Goal: Task Accomplishment & Management: Use online tool/utility

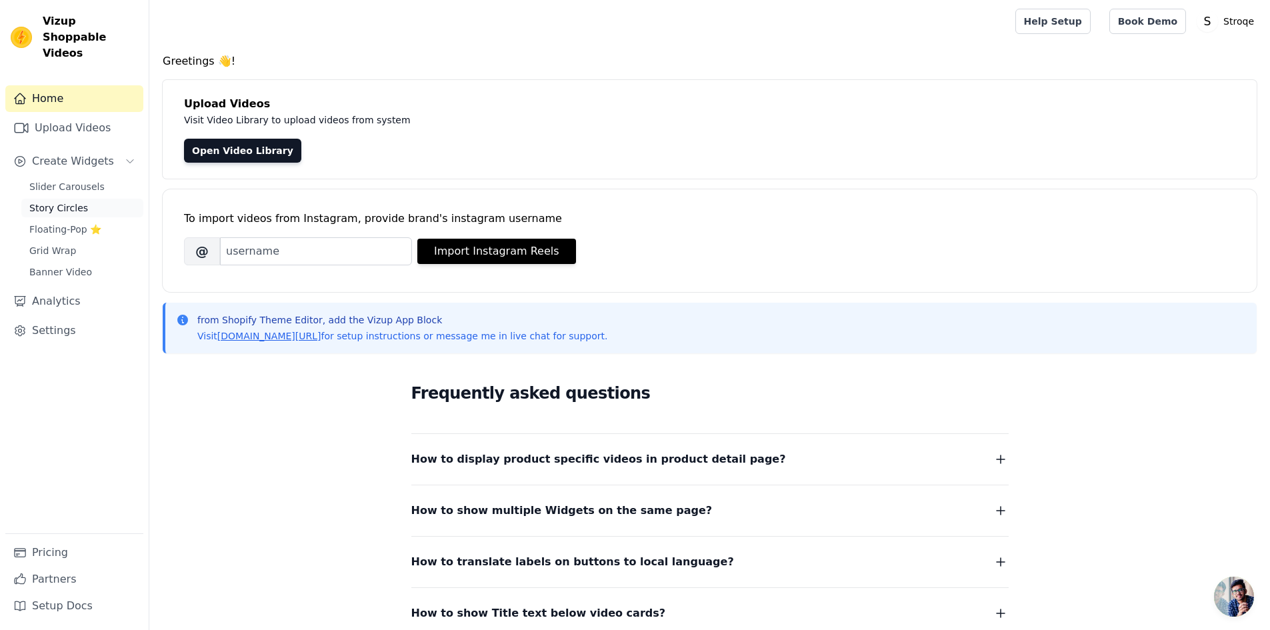
click at [69, 201] on span "Story Circles" at bounding box center [58, 207] width 59 height 13
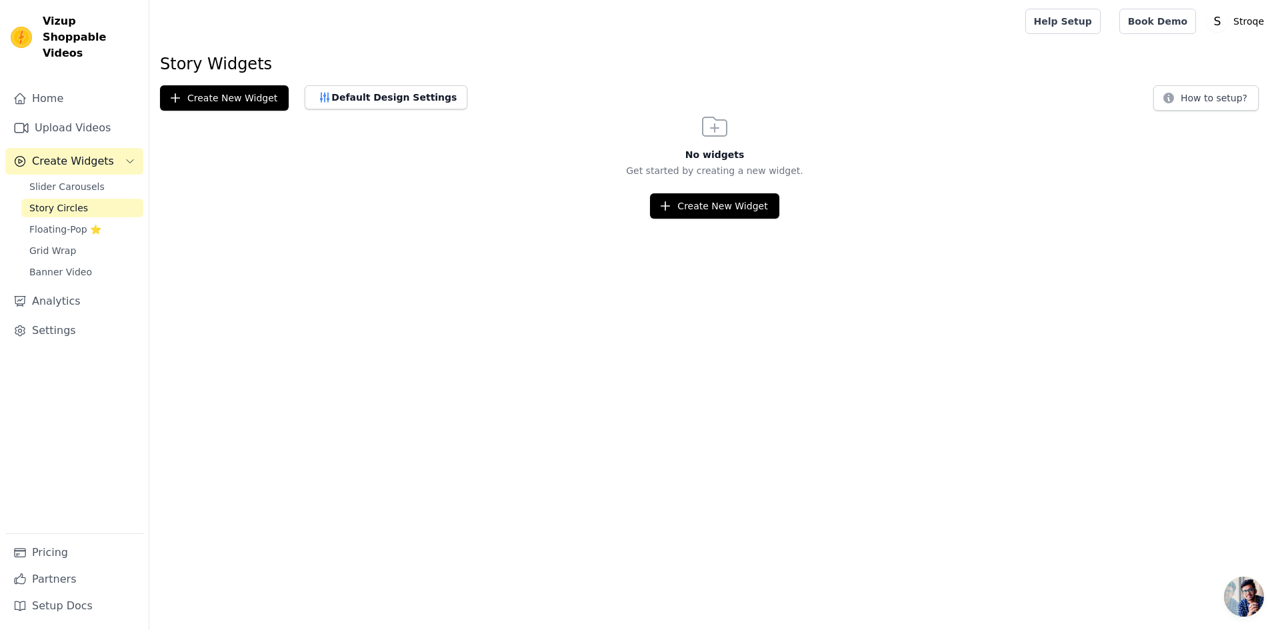
click at [91, 180] on div "Slider Carousels Story Circles Floating-Pop ⭐ Grid Wrap Banner Video" at bounding box center [82, 229] width 122 height 104
click at [90, 180] on span "Slider Carousels" at bounding box center [66, 186] width 75 height 13
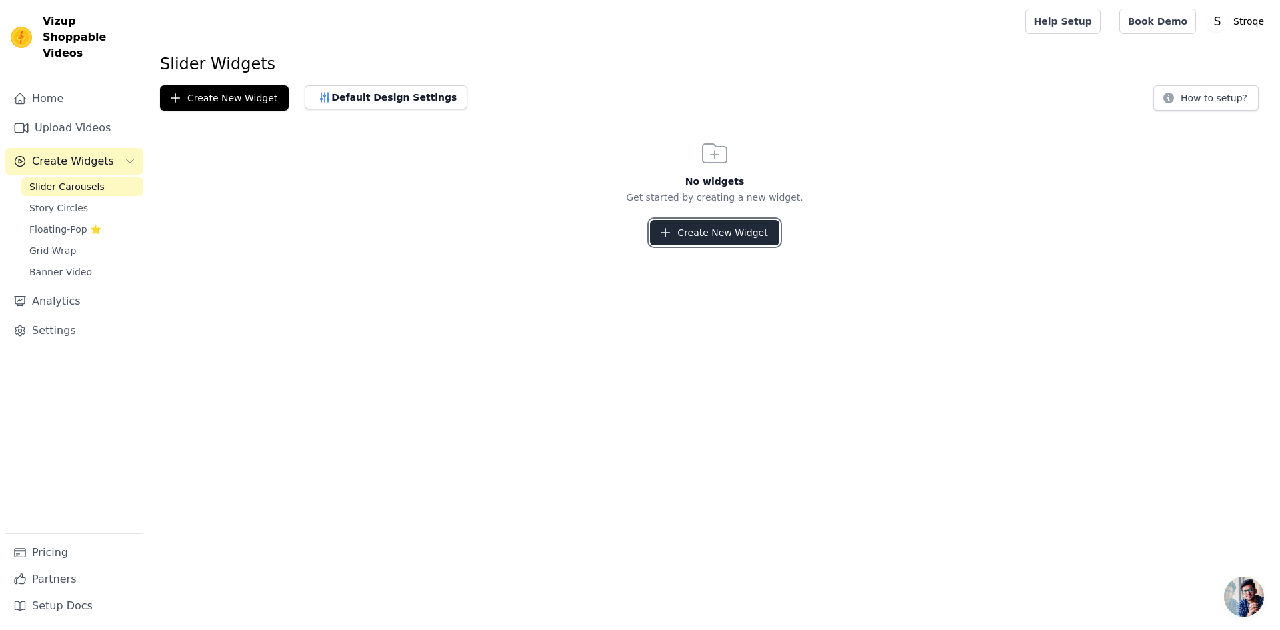
click at [677, 229] on button "Create New Widget" at bounding box center [714, 232] width 129 height 25
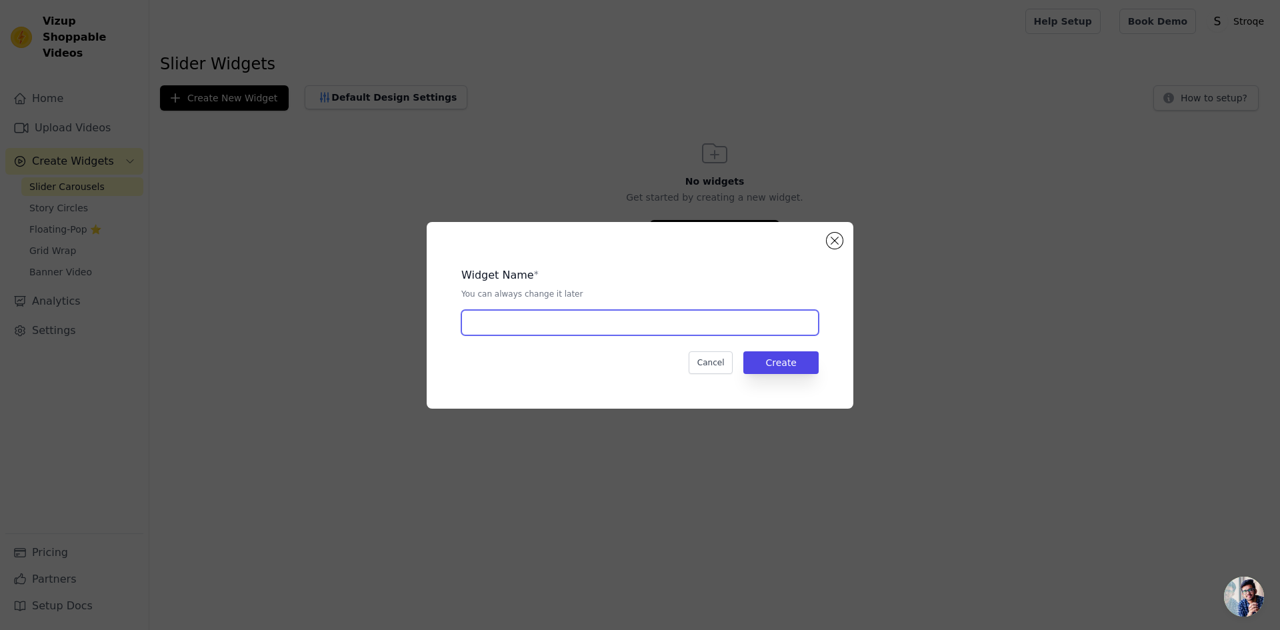
click at [503, 330] on input "text" at bounding box center [639, 322] width 357 height 25
type input "Instagram"
click at [796, 363] on button "Create" at bounding box center [780, 362] width 75 height 23
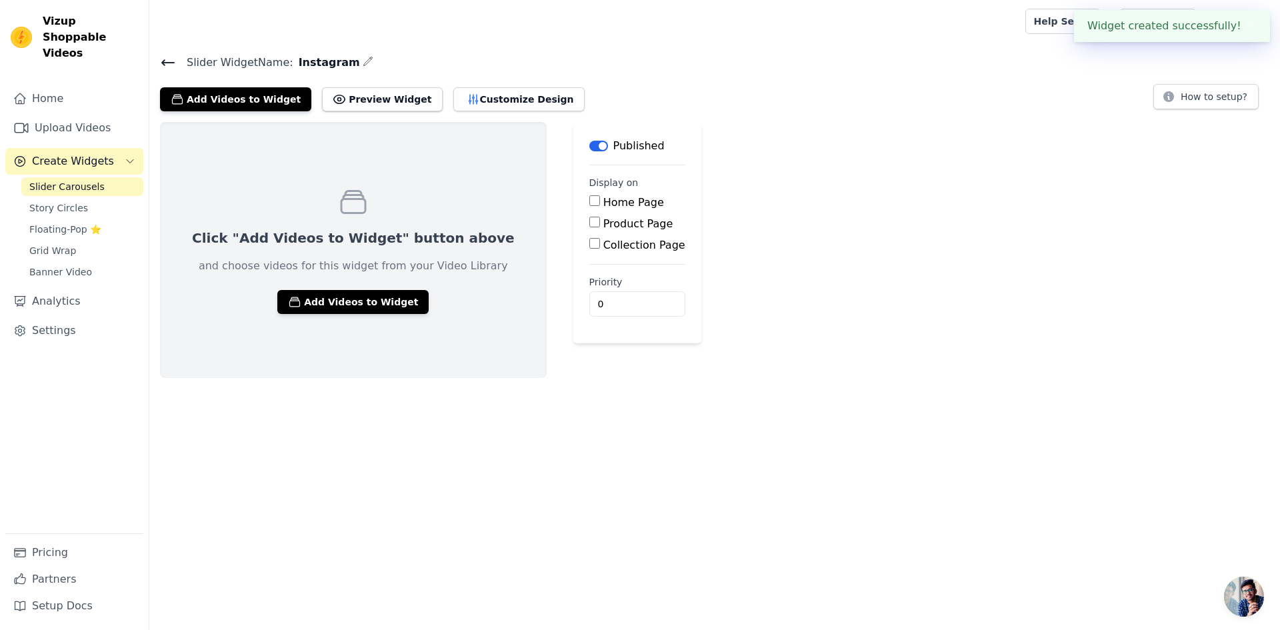
click at [589, 205] on input "Home Page" at bounding box center [594, 200] width 11 height 11
checkbox input "true"
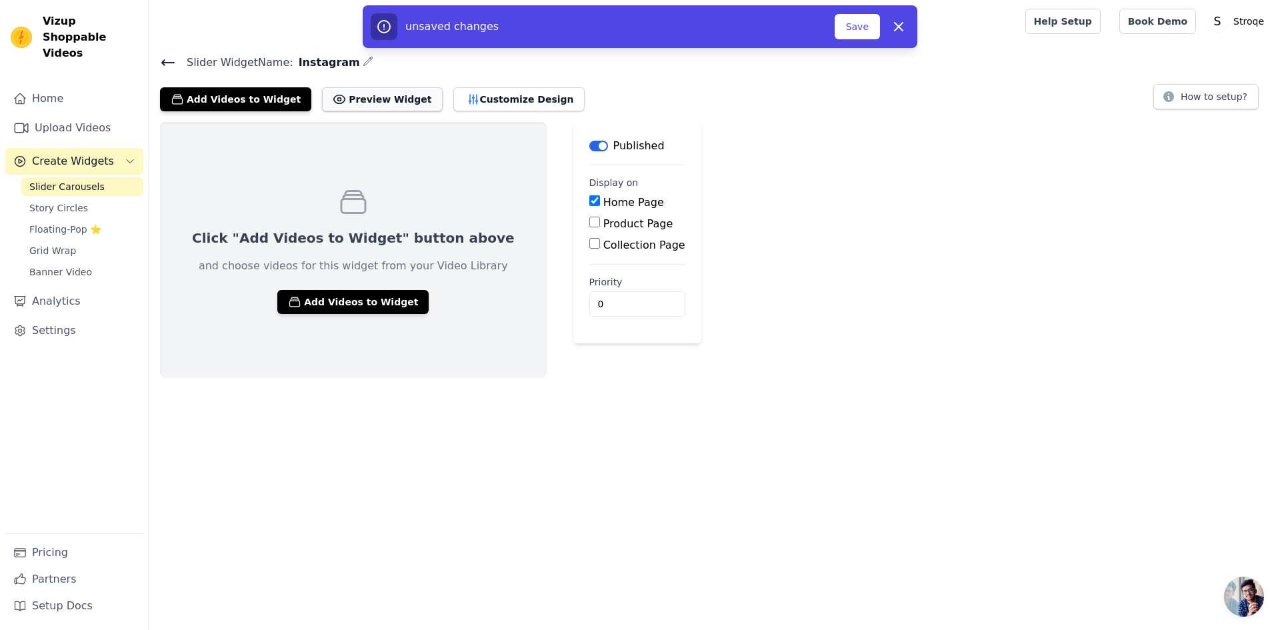
click at [381, 91] on button "Preview Widget" at bounding box center [382, 99] width 120 height 24
click at [483, 109] on button "Customize Design" at bounding box center [518, 99] width 131 height 24
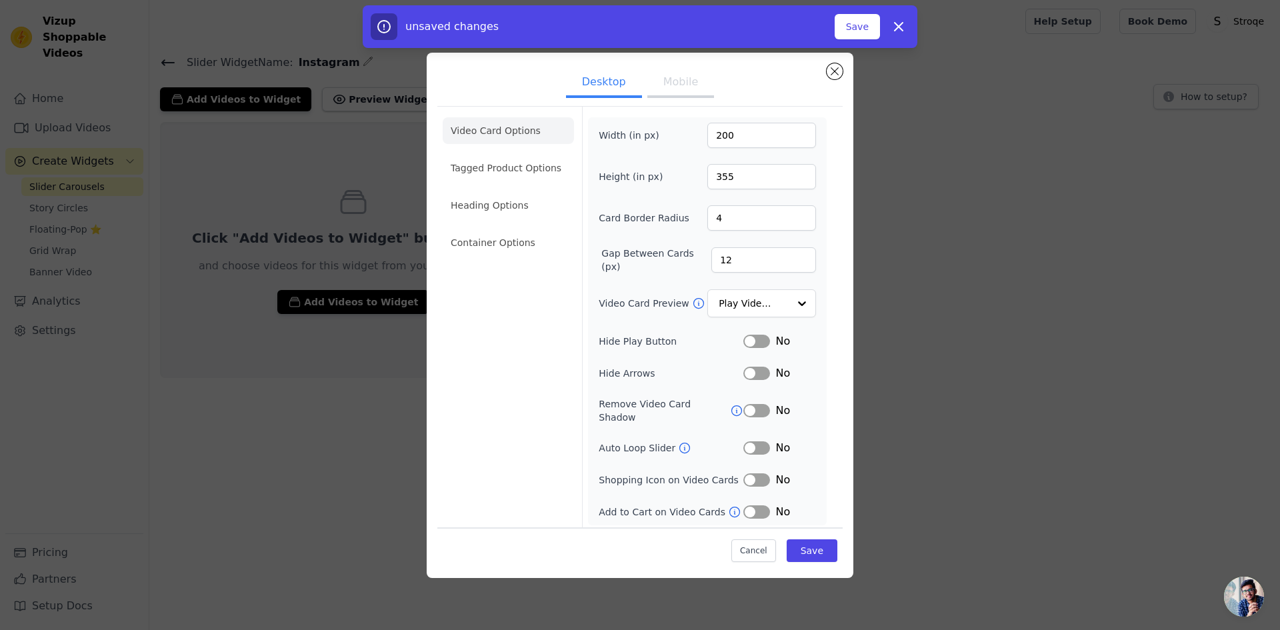
click at [693, 98] on button "Mobile" at bounding box center [680, 83] width 67 height 29
click at [607, 79] on button "Desktop" at bounding box center [604, 83] width 76 height 29
click at [779, 309] on input "Video Card Preview" at bounding box center [753, 304] width 69 height 27
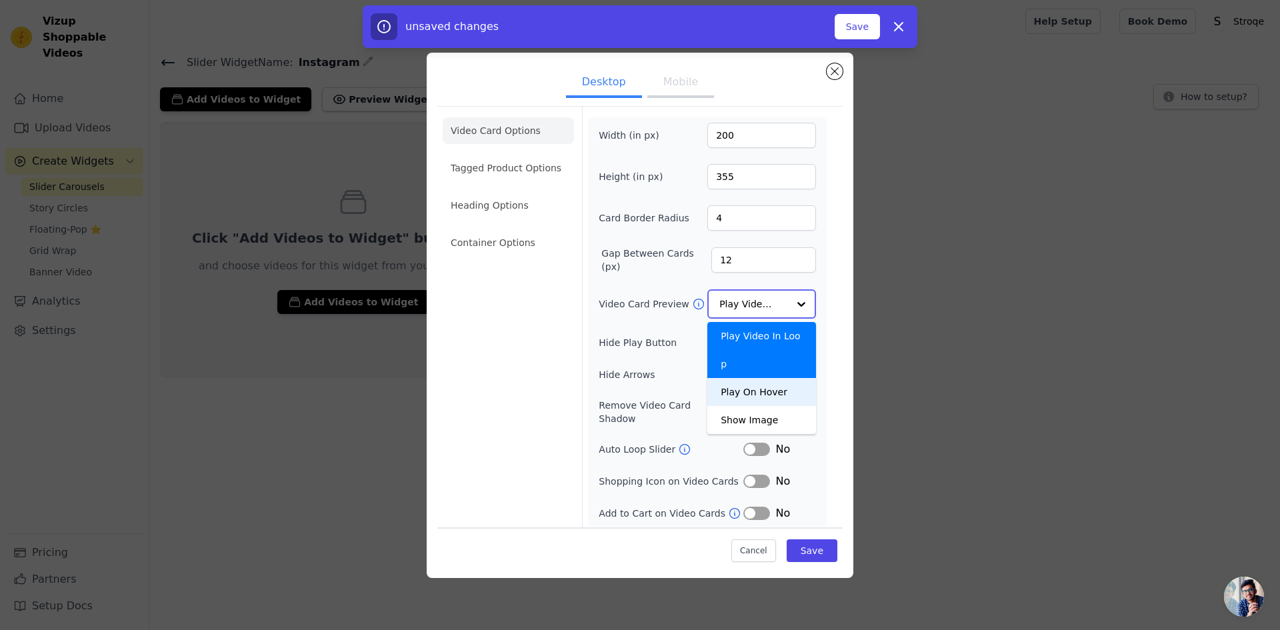
click at [777, 378] on div "Play On Hover" at bounding box center [761, 392] width 109 height 28
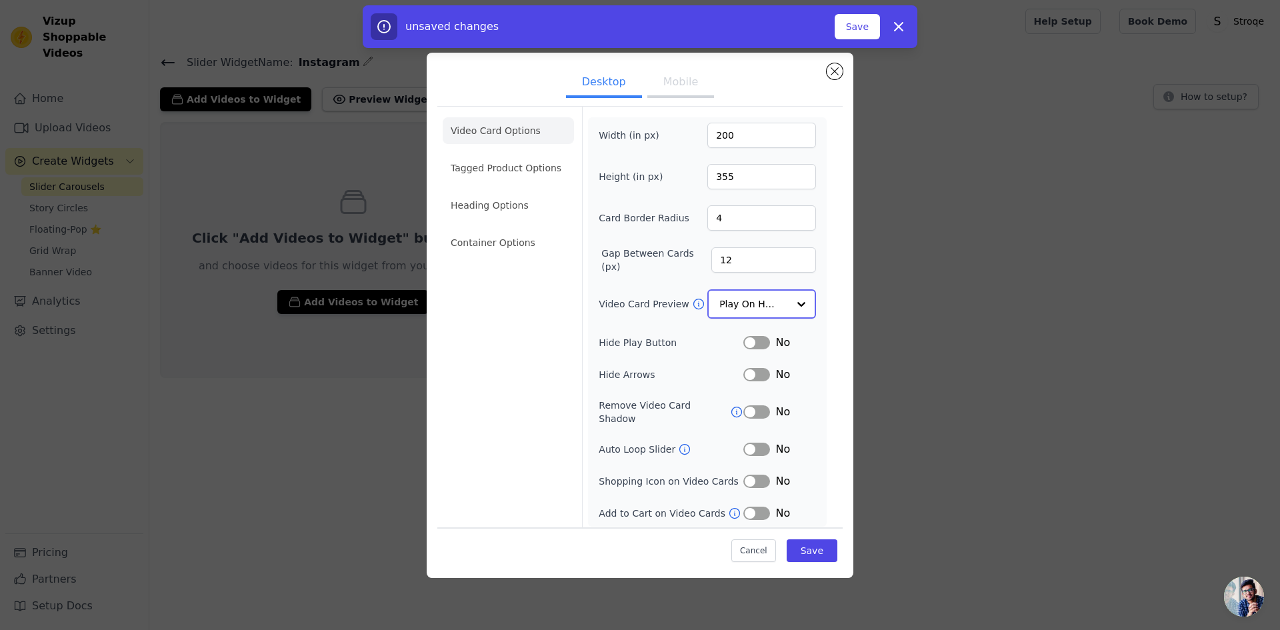
click at [731, 305] on input "Video Card Preview" at bounding box center [753, 304] width 69 height 27
click at [733, 339] on div "Play Video In Loop" at bounding box center [761, 350] width 109 height 56
click at [716, 321] on div "Width (in px) 200 Height (in px) 355 Card Border Radius 4 Gap Between Cards (px…" at bounding box center [707, 321] width 217 height 397
click at [722, 311] on input "Video Card Preview" at bounding box center [753, 304] width 69 height 27
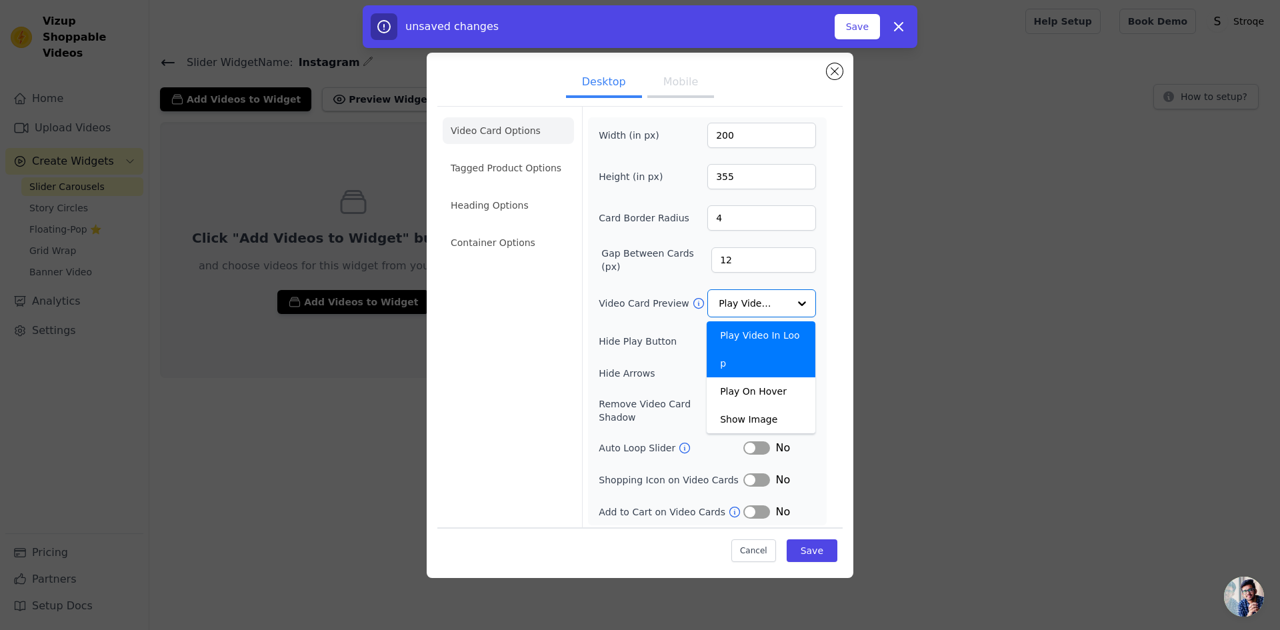
click at [607, 384] on div "Width (in px) 200 Height (in px) 355 Card Border Radius 4 Gap Between Cards (px…" at bounding box center [707, 321] width 217 height 397
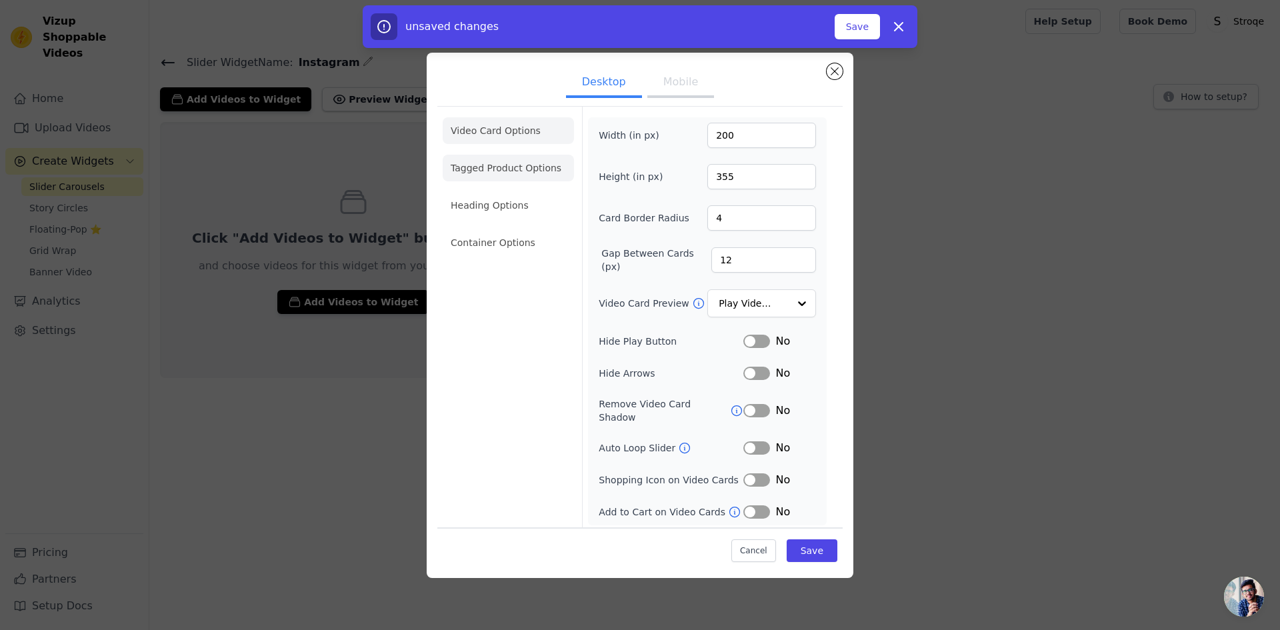
click at [497, 229] on li "Tagged Product Options" at bounding box center [508, 242] width 131 height 27
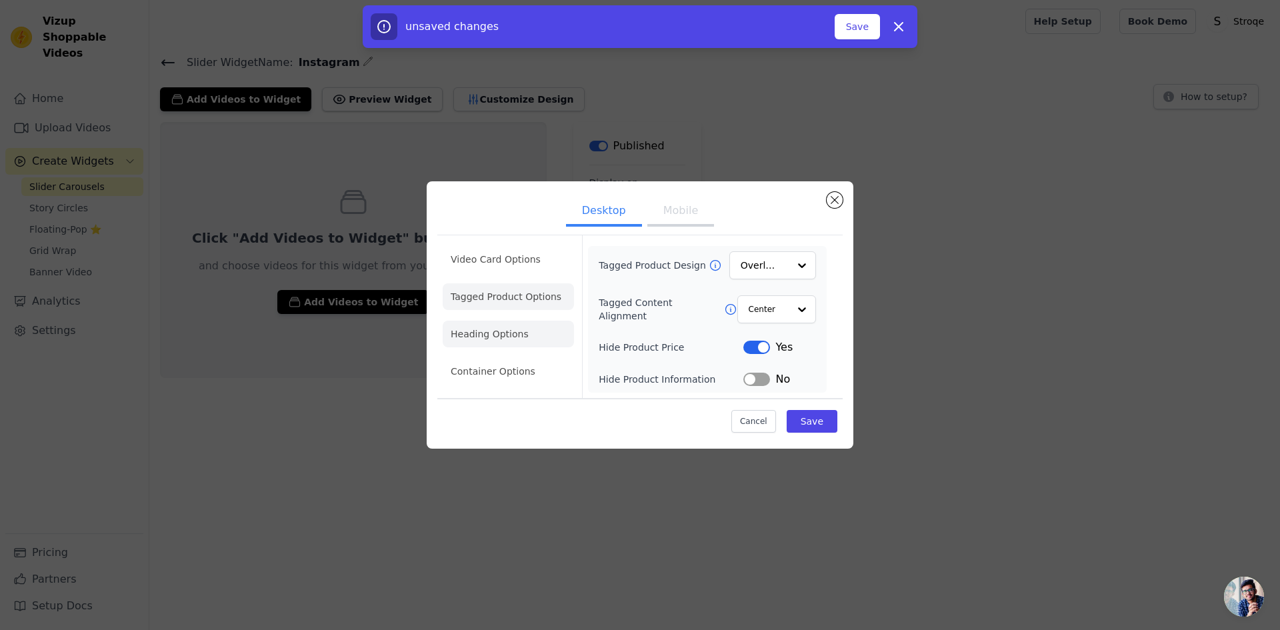
click at [485, 332] on li "Heading Options" at bounding box center [508, 334] width 131 height 27
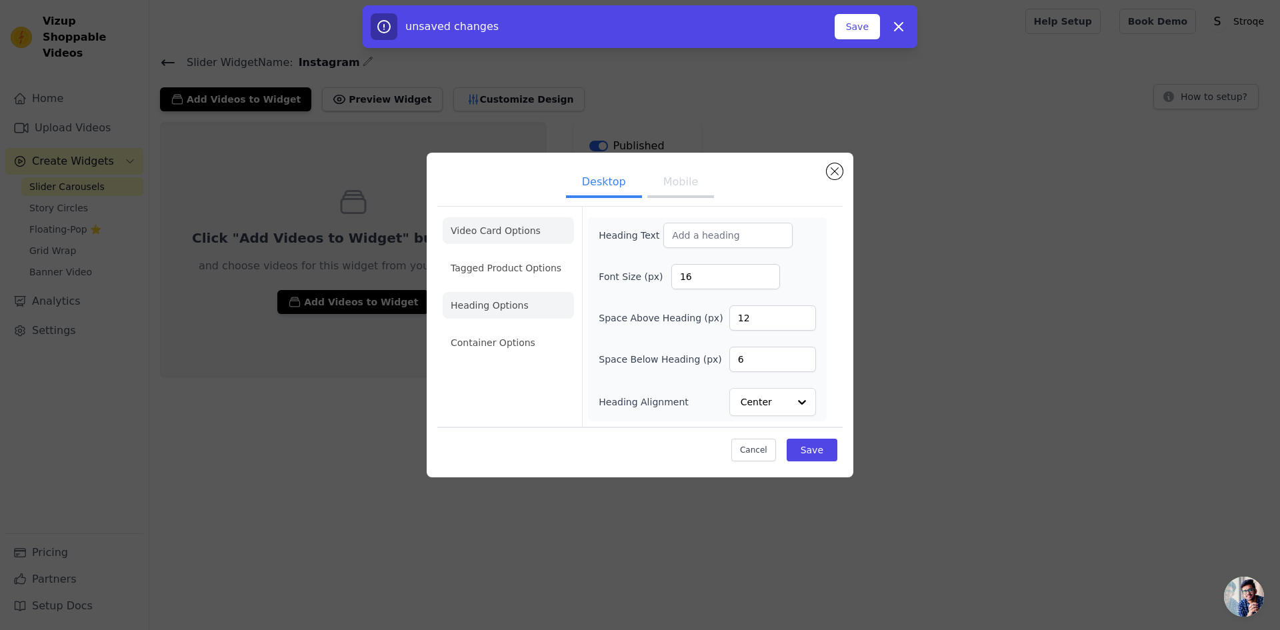
click at [479, 255] on li "Video Card Options" at bounding box center [508, 268] width 131 height 27
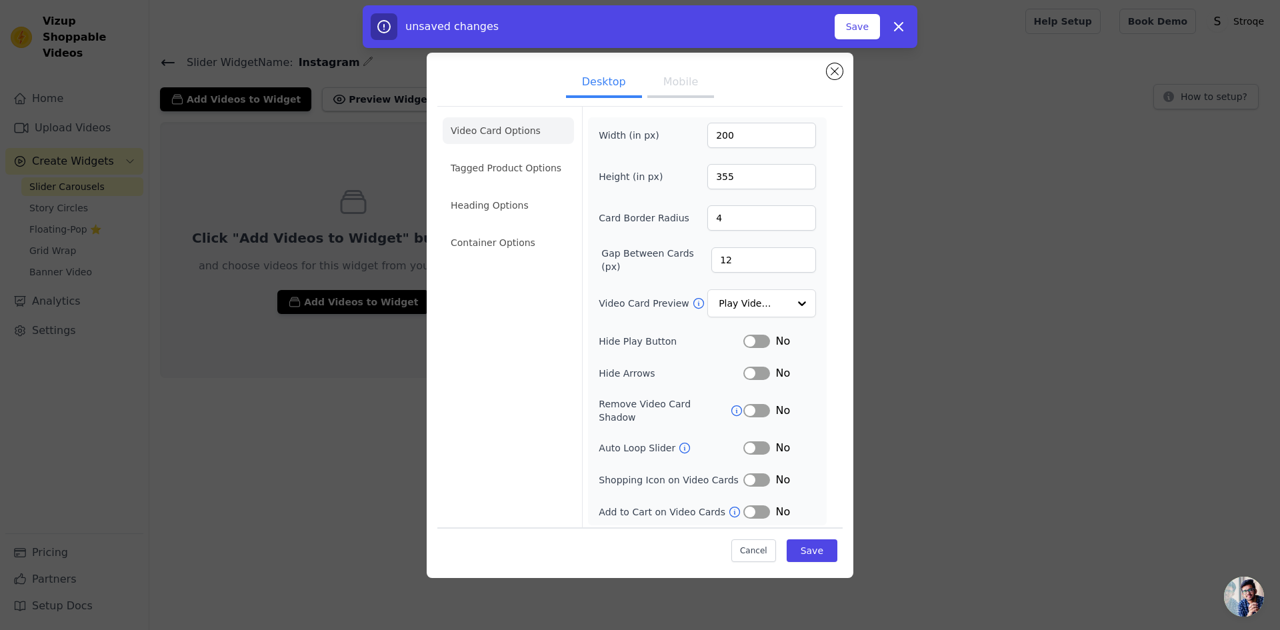
click at [657, 91] on button "Mobile" at bounding box center [680, 83] width 67 height 29
click at [616, 80] on button "Desktop" at bounding box center [604, 83] width 76 height 29
click at [813, 551] on button "Save" at bounding box center [812, 550] width 51 height 23
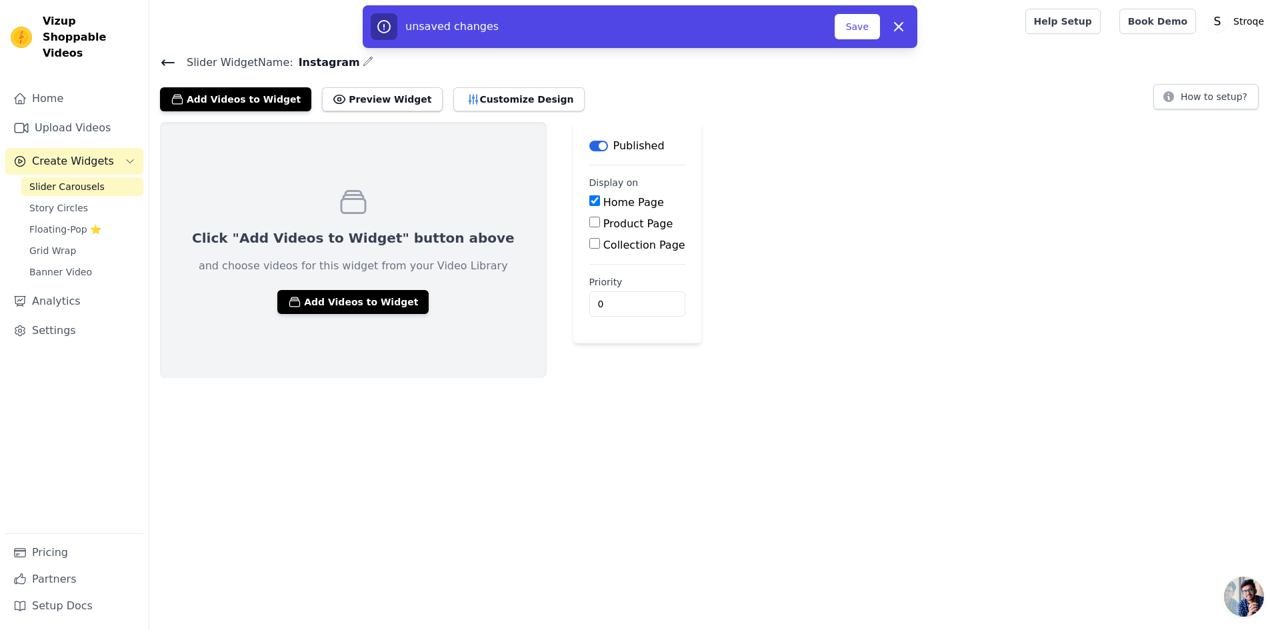
click at [59, 180] on span "Slider Carousels" at bounding box center [66, 186] width 75 height 13
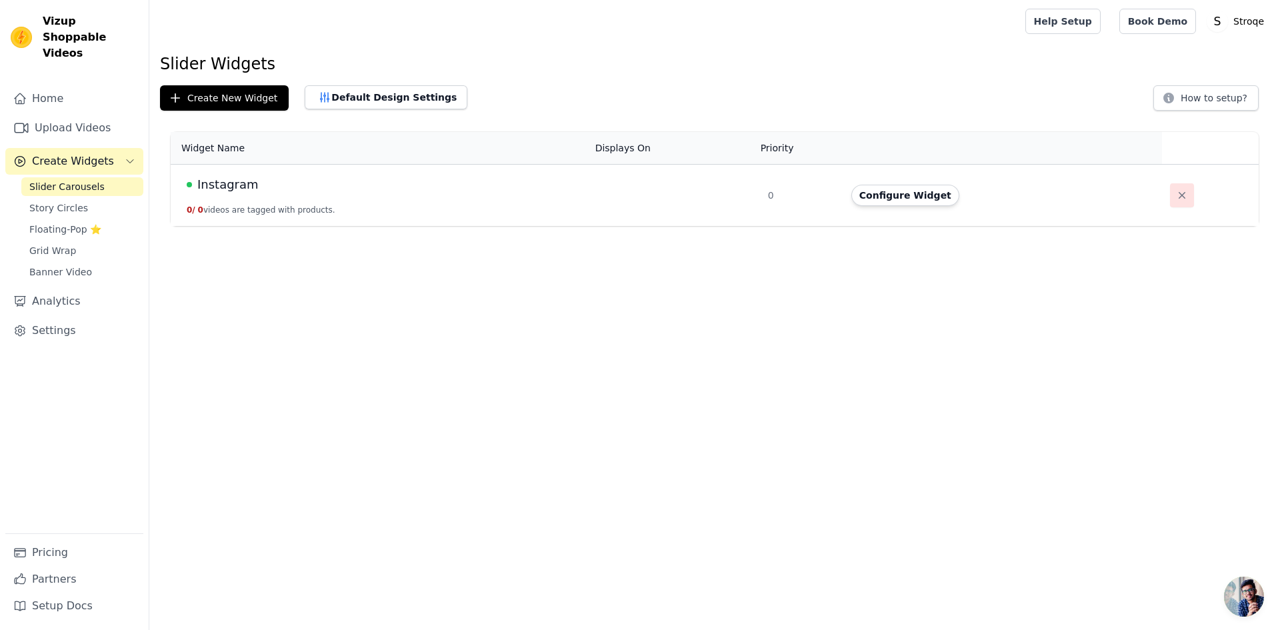
click at [1177, 193] on icon "button" at bounding box center [1181, 195] width 13 height 13
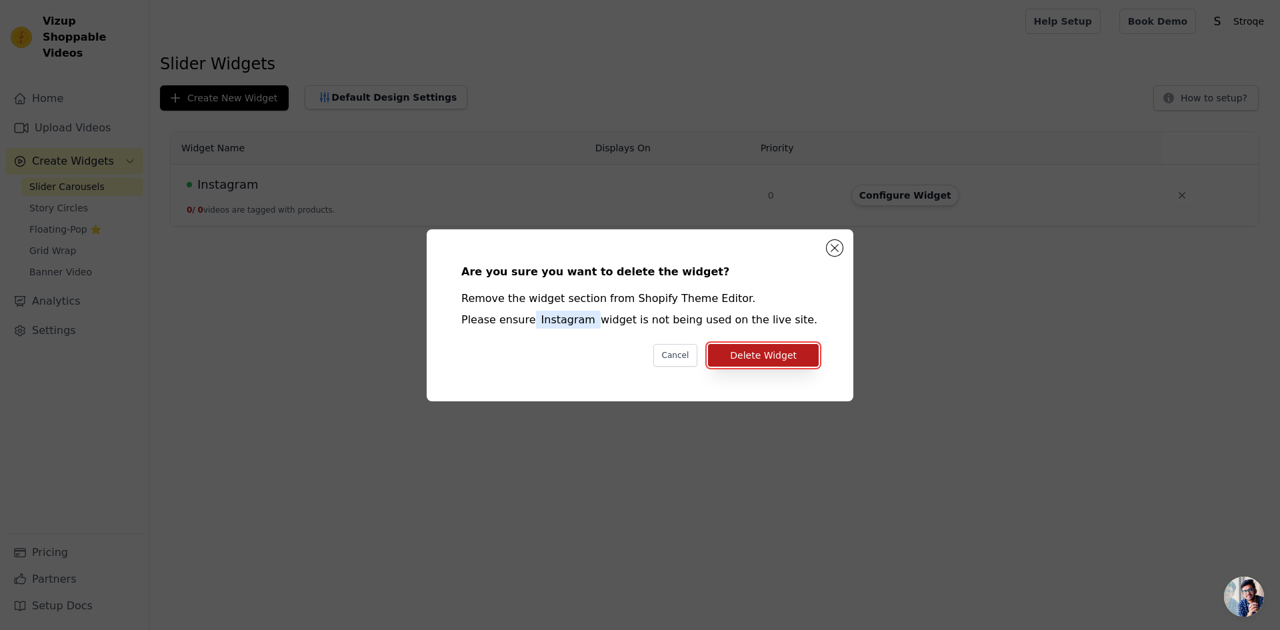
click at [750, 351] on button "Delete Widget" at bounding box center [763, 355] width 111 height 23
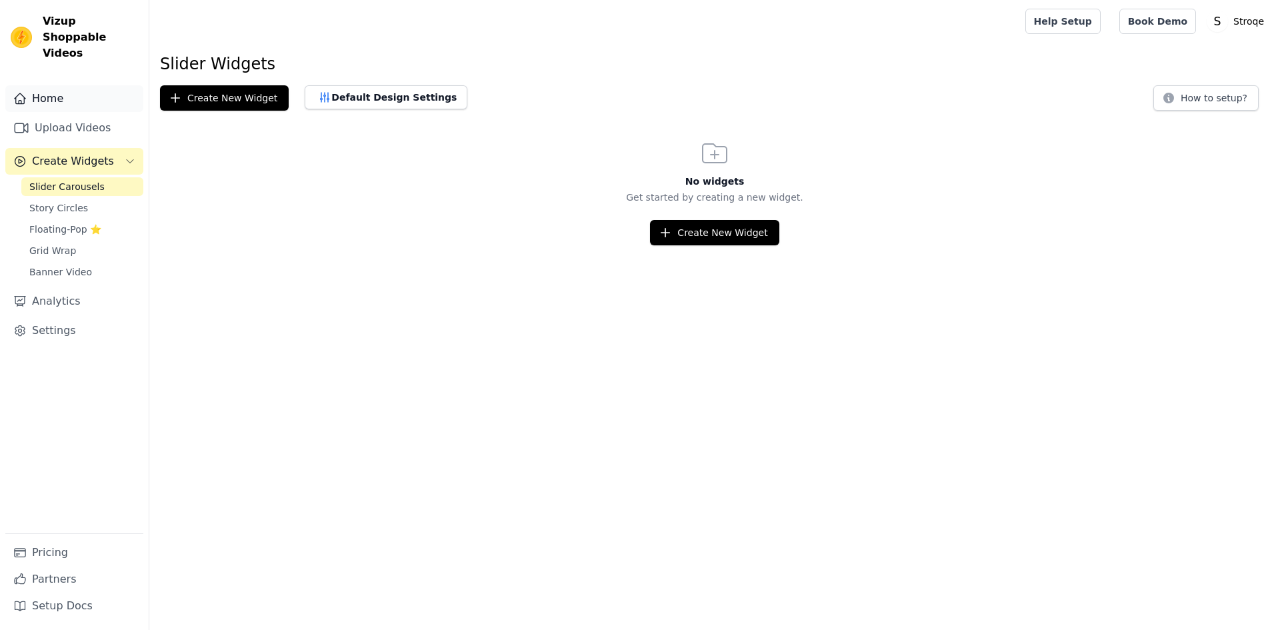
click at [51, 89] on link "Home" at bounding box center [74, 98] width 138 height 27
